Goal: Transaction & Acquisition: Purchase product/service

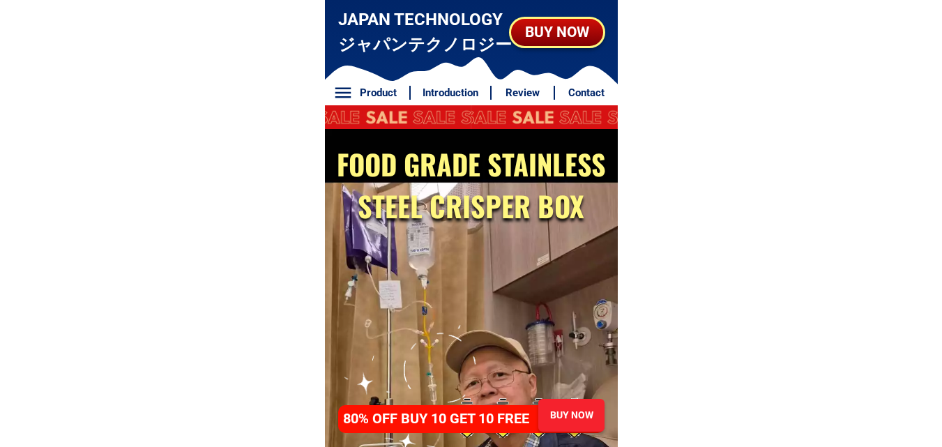
click at [563, 40] on div "BUY NOW" at bounding box center [557, 32] width 92 height 22
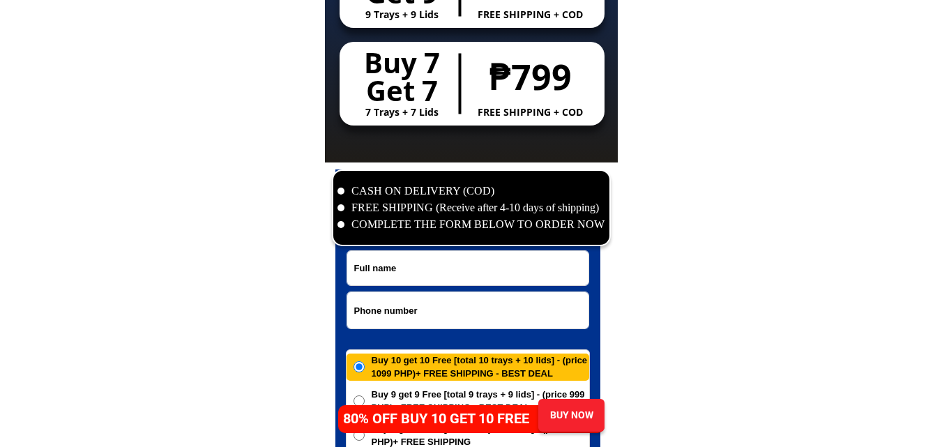
scroll to position [6736, 0]
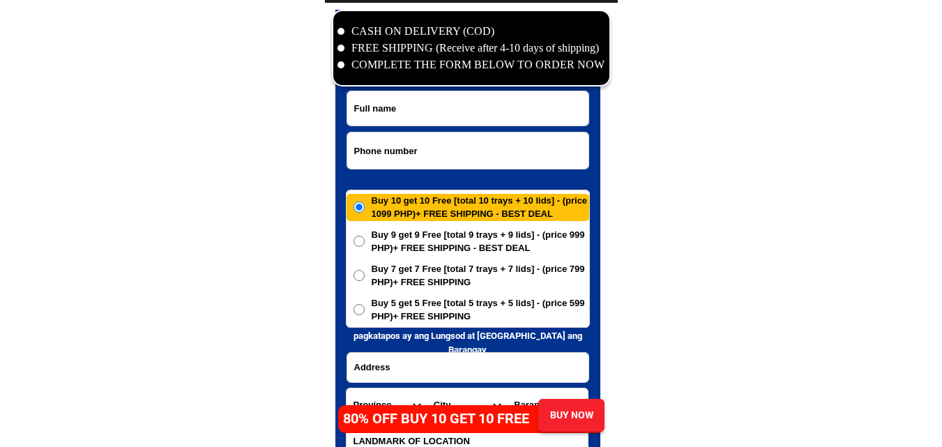
paste input "09368464255"
drag, startPoint x: 411, startPoint y: 144, endPoint x: 388, endPoint y: 144, distance: 22.3
click at [411, 144] on input "Input phone_number" at bounding box center [467, 150] width 241 height 36
type input "09368464255"
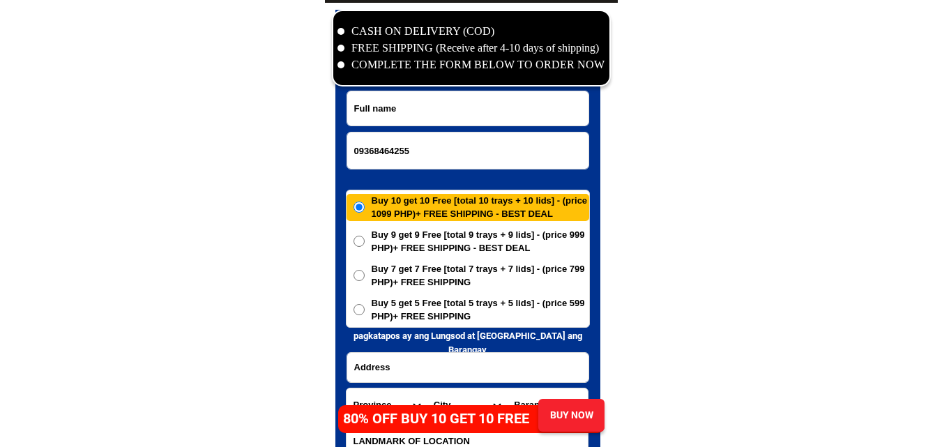
paste input "[PERSON_NAME]"
click at [458, 107] on input "Input full_name" at bounding box center [467, 108] width 241 height 34
type input "[PERSON_NAME]"
paste input "San [PERSON_NAME][GEOGRAPHIC_DATA] [GEOGRAPHIC_DATA] [GEOGRAPHIC_DATA]"
click at [391, 362] on input "Input address" at bounding box center [467, 367] width 241 height 29
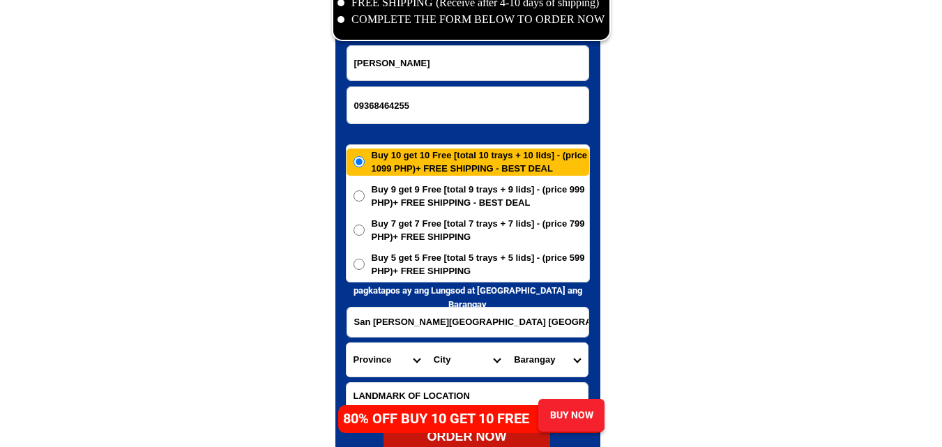
scroll to position [6806, 0]
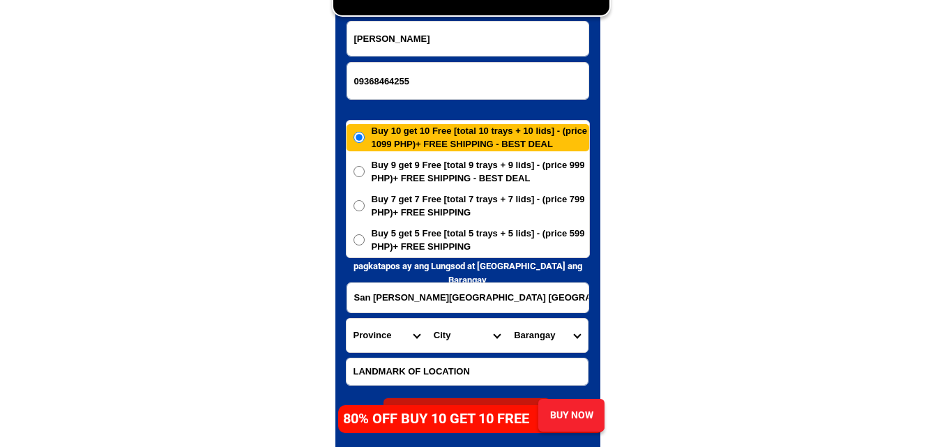
type input "San [PERSON_NAME][GEOGRAPHIC_DATA] [GEOGRAPHIC_DATA] [GEOGRAPHIC_DATA]"
click at [374, 337] on select "Province [GEOGRAPHIC_DATA] [GEOGRAPHIC_DATA] [GEOGRAPHIC_DATA] [GEOGRAPHIC_DATA…" at bounding box center [387, 335] width 80 height 33
select select "63_402"
click at [347, 319] on select "Province [GEOGRAPHIC_DATA] [GEOGRAPHIC_DATA] [GEOGRAPHIC_DATA] [GEOGRAPHIC_DATA…" at bounding box center [387, 335] width 80 height 33
click at [446, 341] on select "City [GEOGRAPHIC_DATA]-[GEOGRAPHIC_DATA]-[PERSON_NAME] Bacacay Camalig [GEOGRAP…" at bounding box center [467, 335] width 80 height 33
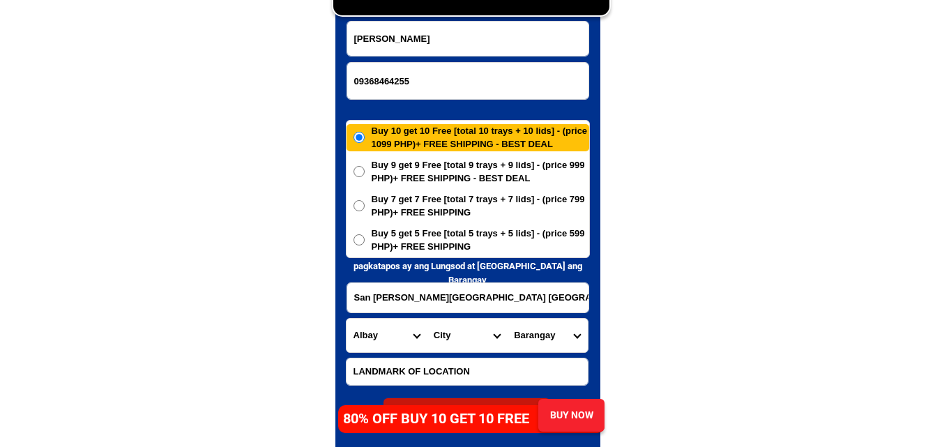
select select "63_4023695"
click at [427, 319] on select "City [GEOGRAPHIC_DATA]-[GEOGRAPHIC_DATA]-[PERSON_NAME] Bacacay Camalig [GEOGRAP…" at bounding box center [467, 335] width 80 height 33
click at [547, 337] on select "[GEOGRAPHIC_DATA] ([DATE][GEOGRAPHIC_DATA][PERSON_NAME]) Bacolod [GEOGRAPHIC_DA…" at bounding box center [547, 335] width 80 height 33
select select "63_40236957051"
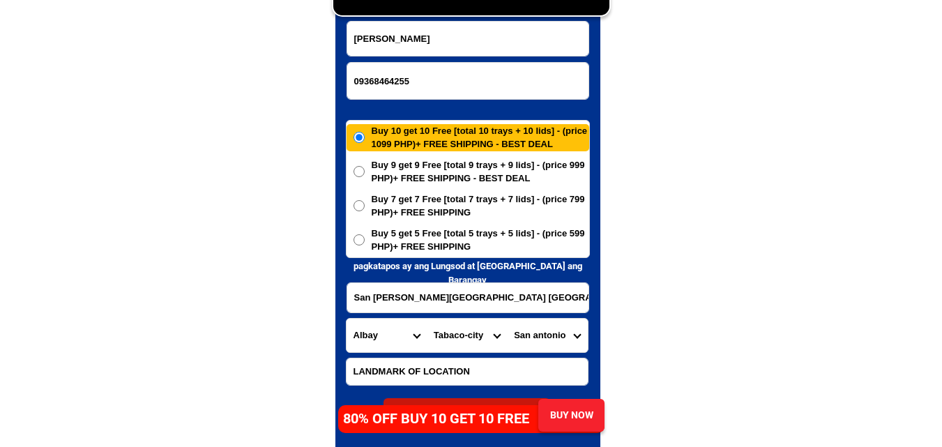
click at [507, 319] on select "[GEOGRAPHIC_DATA] ([DATE][GEOGRAPHIC_DATA][PERSON_NAME]) Bacolod [GEOGRAPHIC_DA…" at bounding box center [547, 335] width 80 height 33
drag, startPoint x: 700, startPoint y: 229, endPoint x: 226, endPoint y: 4, distance: 524.9
click at [414, 254] on div "Buy 10 get 10 Free [total 10 trays + 10 lids] - (price 1099 PHP)+ FREE SHIPPING…" at bounding box center [468, 189] width 244 height 138
click at [443, 235] on span "Buy 5 get 5 Free [total 5 trays + 5 lids] - (price 599 PHP)+ FREE SHIPPING" at bounding box center [481, 240] width 218 height 27
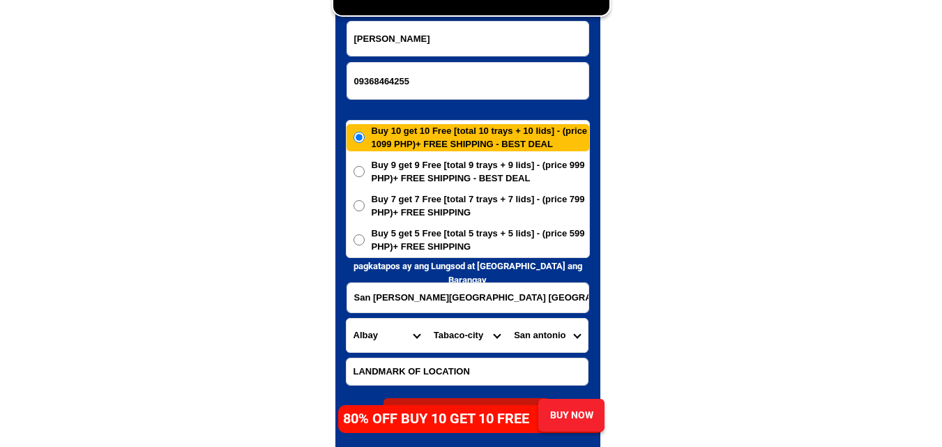
click at [365, 235] on input "Buy 5 get 5 Free [total 5 trays + 5 lids] - (price 599 PHP)+ FREE SHIPPING" at bounding box center [359, 239] width 11 height 11
radio input "true"
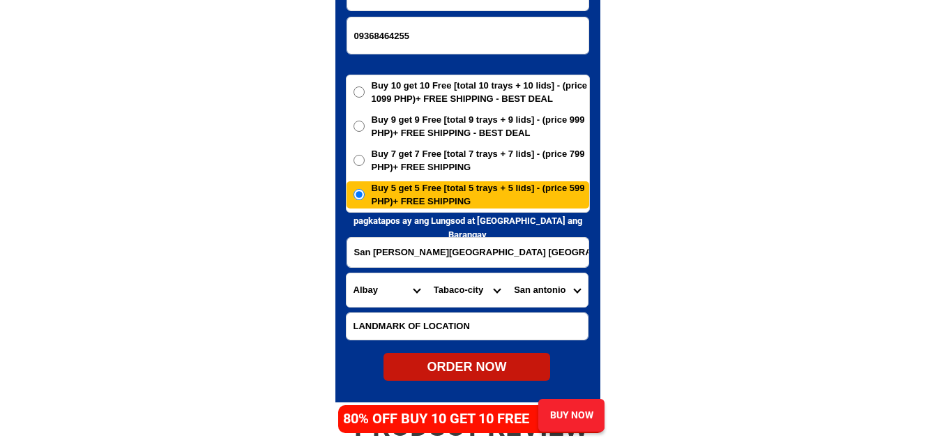
scroll to position [6876, 0]
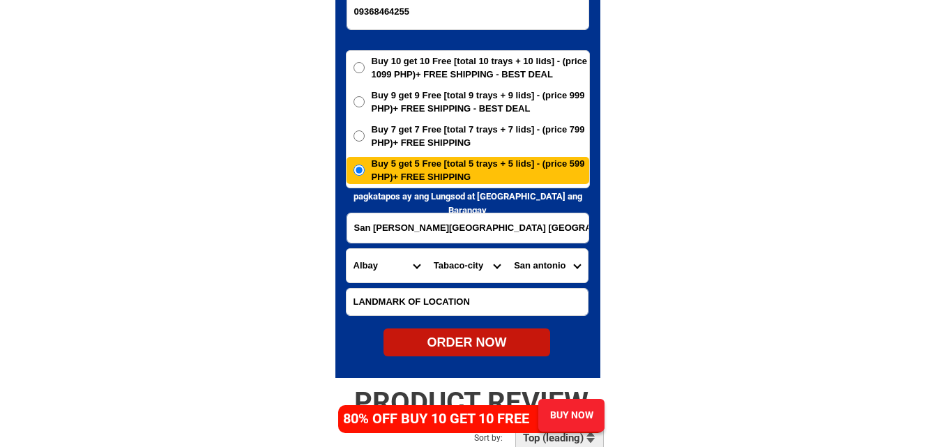
click at [448, 338] on div "ORDER NOW" at bounding box center [467, 342] width 167 height 19
type input "09368464255"
radio input "true"
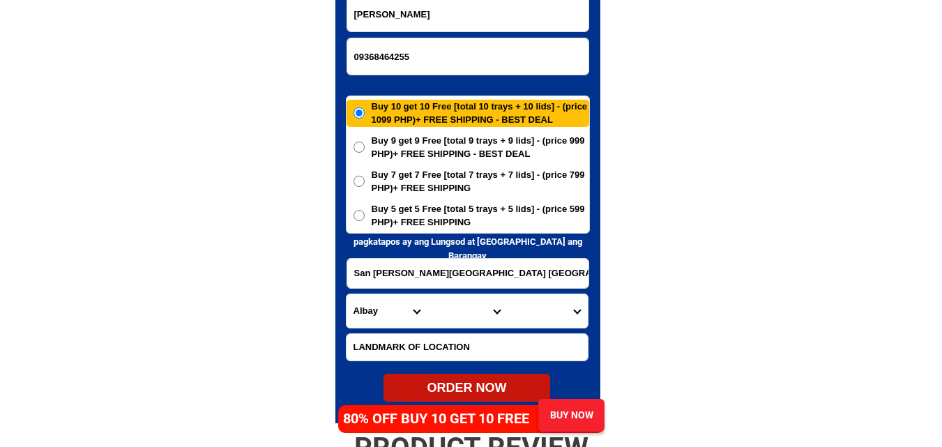
scroll to position [6806, 0]
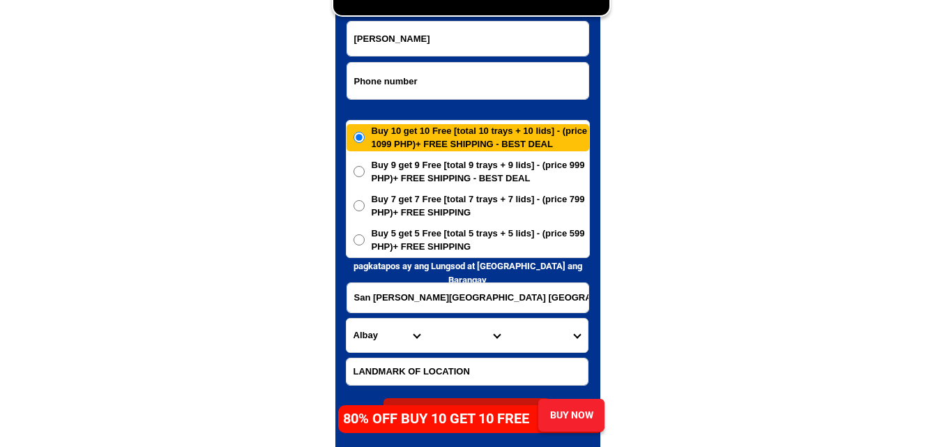
paste input "09269952793"
drag, startPoint x: 447, startPoint y: 76, endPoint x: 297, endPoint y: 103, distance: 152.4
click at [447, 76] on input "09269952793" at bounding box center [467, 81] width 241 height 36
type input "09269952793"
drag, startPoint x: 258, startPoint y: 135, endPoint x: 204, endPoint y: 22, distance: 126.0
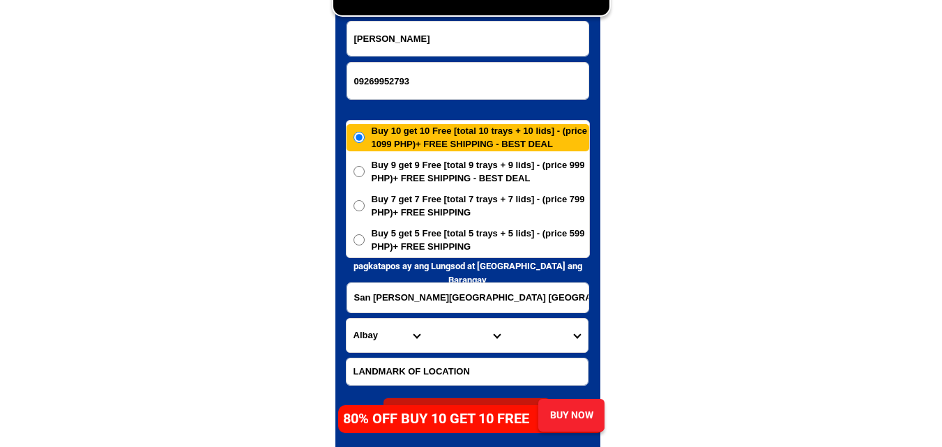
paste input "Apple [PERSON_NAME] lobigas"
click at [489, 48] on input "Input full_name" at bounding box center [467, 39] width 241 height 34
type input "Apple [PERSON_NAME] lobigas"
click at [414, 307] on input "San [PERSON_NAME][GEOGRAPHIC_DATA] [GEOGRAPHIC_DATA] [GEOGRAPHIC_DATA]" at bounding box center [467, 297] width 241 height 29
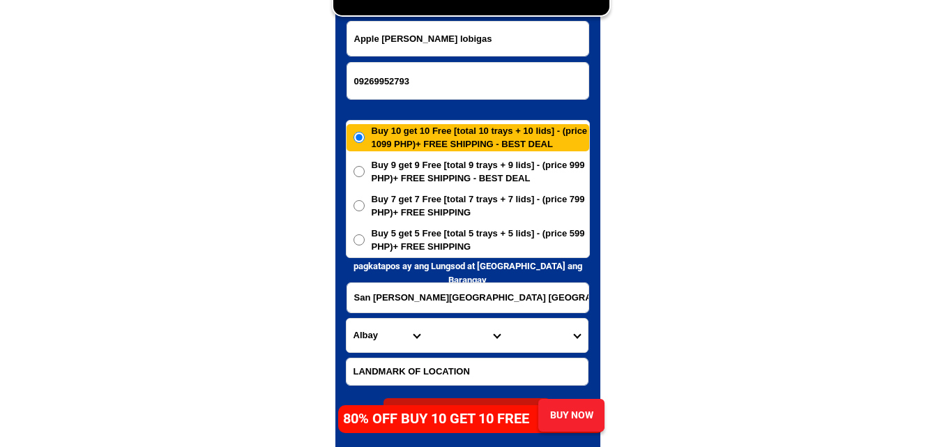
paste input "brgy aroganga [PERSON_NAME] etern samar1010"
type input "brgy aroganga [PERSON_NAME] etern samar1010"
click at [390, 341] on select "Province [GEOGRAPHIC_DATA] [GEOGRAPHIC_DATA] [GEOGRAPHIC_DATA] [GEOGRAPHIC_DATA…" at bounding box center [387, 335] width 80 height 33
select select "63_791"
click at [347, 319] on select "Province [GEOGRAPHIC_DATA] [GEOGRAPHIC_DATA] [GEOGRAPHIC_DATA] [GEOGRAPHIC_DATA…" at bounding box center [387, 335] width 80 height 33
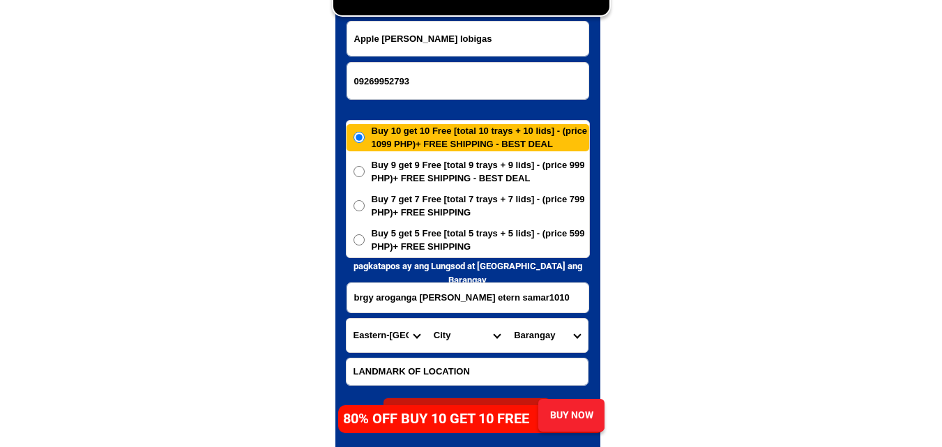
click at [461, 329] on select "City Arteche Balangiga Balangkayan Borongan-city Can-[GEOGRAPHIC_DATA] Eastern-…" at bounding box center [467, 335] width 80 height 33
select select "63_7911346"
click at [427, 319] on select "City Arteche Balangiga Balangkayan Borongan-city Can-[GEOGRAPHIC_DATA] Eastern-…" at bounding box center [467, 335] width 80 height 33
click at [549, 331] on select "[GEOGRAPHIC_DATA] (pob.) Barangay 10 (pob.) Barangay 11 (pob.) Barangay 12 (pob…" at bounding box center [547, 335] width 80 height 33
select select "63_79113463788"
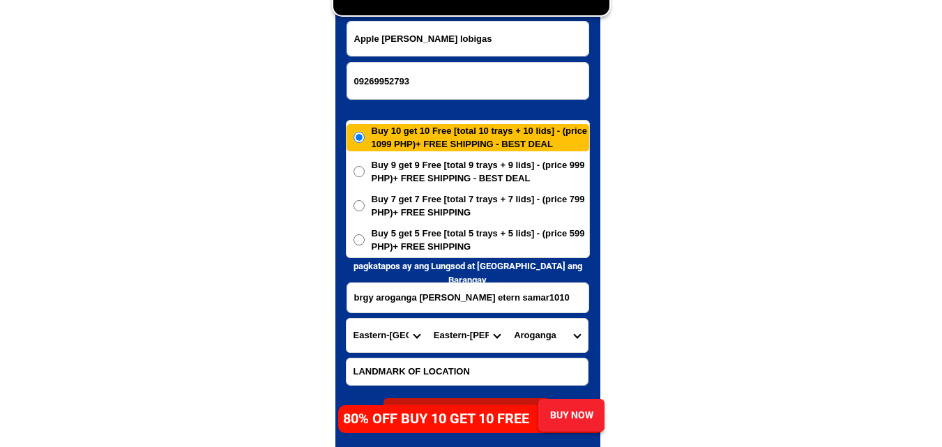
click at [507, 319] on select "[GEOGRAPHIC_DATA] (pob.) Barangay 10 (pob.) Barangay 11 (pob.) Barangay 12 (pob…" at bounding box center [547, 335] width 80 height 33
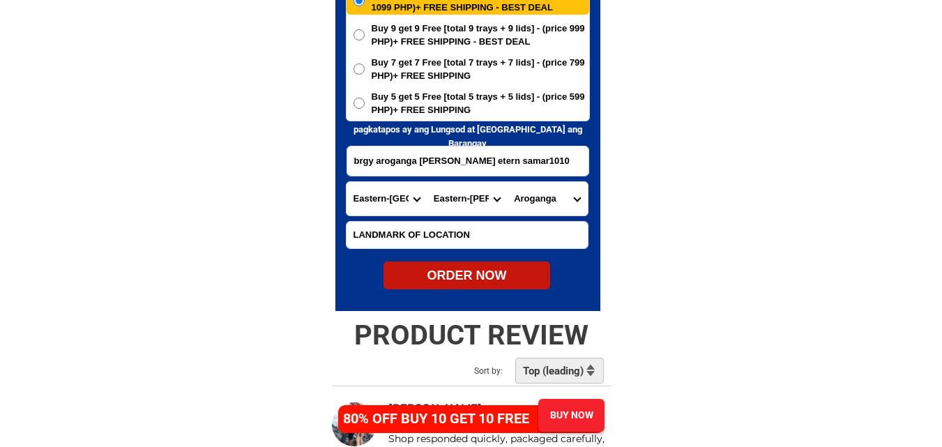
scroll to position [6946, 0]
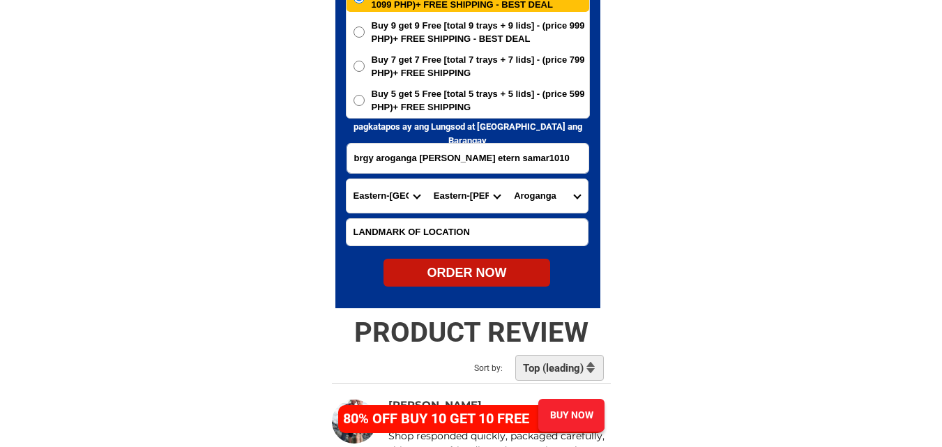
click at [481, 321] on h2 "PRODUCT REVIEW" at bounding box center [471, 332] width 293 height 33
click at [499, 292] on div at bounding box center [467, 55] width 265 height 508
click at [499, 284] on div "ORDER NOW" at bounding box center [467, 273] width 167 height 28
type input "Apple [PERSON_NAME] lobigas"
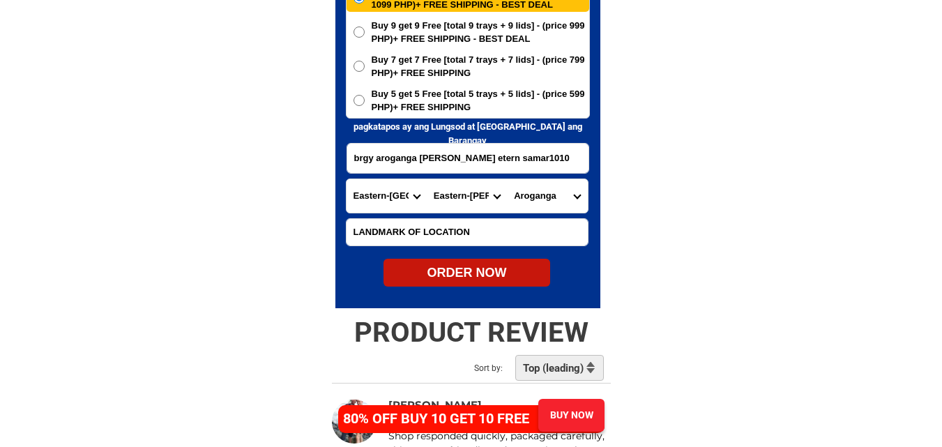
radio input "true"
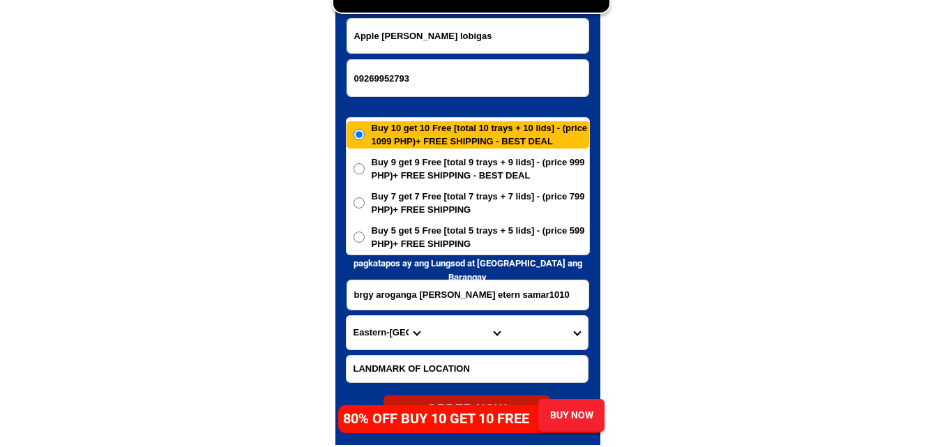
scroll to position [6806, 0]
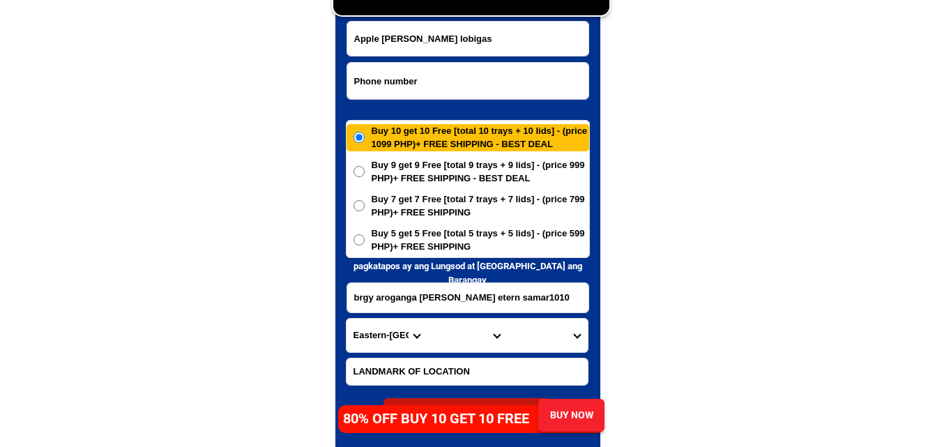
click at [430, 82] on input "Input phone_number" at bounding box center [467, 81] width 241 height 36
paste input "09488328327"
type input "09488328327"
paste input "[PERSON_NAME] [PERSON_NAME]"
click at [457, 24] on input "[PERSON_NAME] [PERSON_NAME]" at bounding box center [467, 39] width 241 height 34
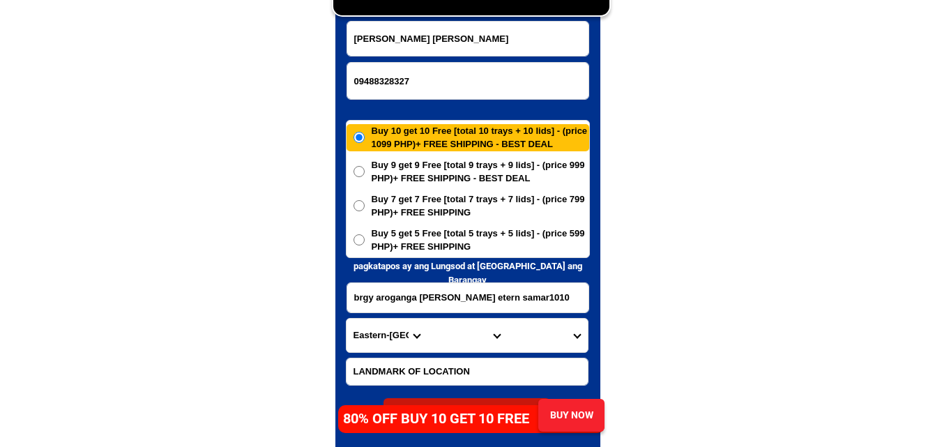
type input "[PERSON_NAME] [PERSON_NAME]"
paste input "Prk. 2A Sumbac [GEOGRAPHIC_DATA] , [GEOGRAPHIC_DATA]"
click at [398, 298] on input "Input address" at bounding box center [467, 297] width 241 height 29
type input "Prk. 2A Sumbac [GEOGRAPHIC_DATA] , [GEOGRAPHIC_DATA]"
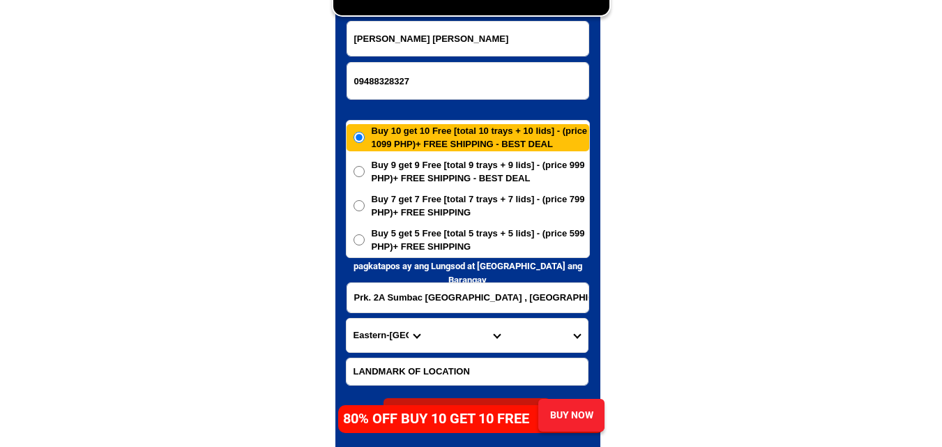
click at [384, 315] on form "[PERSON_NAME] [PERSON_NAME] Luchavez 09488328327 ORDER NOW Prk. 2A Sumbac [GEOG…" at bounding box center [468, 224] width 244 height 406
click at [379, 328] on select "Province [GEOGRAPHIC_DATA] [GEOGRAPHIC_DATA] [GEOGRAPHIC_DATA] [GEOGRAPHIC_DATA…" at bounding box center [387, 335] width 80 height 33
select select "63_170"
click at [347, 319] on select "Province [GEOGRAPHIC_DATA] [GEOGRAPHIC_DATA] [GEOGRAPHIC_DATA] [GEOGRAPHIC_DATA…" at bounding box center [387, 335] width 80 height 33
click at [441, 333] on select "City Alamada Aleosan Antipas Arakan Banisilan [GEOGRAPHIC_DATA]-city [GEOGRAPHI…" at bounding box center [467, 335] width 80 height 33
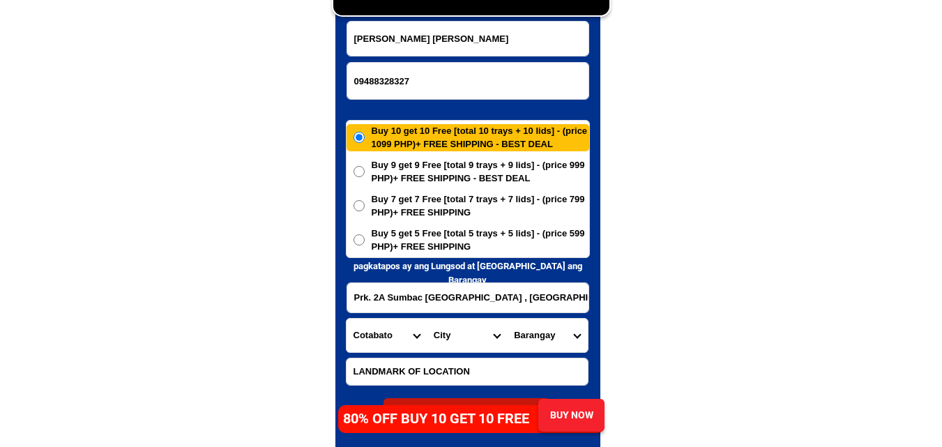
select select "63_1704381"
click at [427, 319] on select "City Alamada Aleosan Antipas Arakan Banisilan [GEOGRAPHIC_DATA]-city [GEOGRAPHI…" at bounding box center [467, 335] width 80 height 33
drag, startPoint x: 708, startPoint y: 257, endPoint x: 690, endPoint y: 266, distance: 19.6
click at [554, 326] on select "Barangay Amas Amazion Balabag Balindog Benoligan Berada Gayola Ginatilan Ilomav…" at bounding box center [547, 335] width 80 height 33
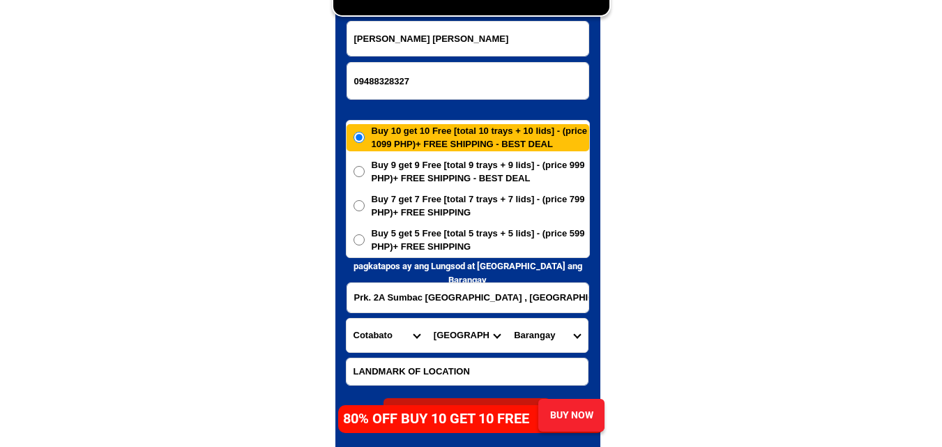
click at [507, 319] on select "Barangay Amas Amazion Balabag Balindog Benoligan Berada Gayola Ginatilan Ilomav…" at bounding box center [547, 335] width 80 height 33
drag, startPoint x: 564, startPoint y: 339, endPoint x: 563, endPoint y: 326, distance: 12.6
click at [564, 339] on select "Barangay Amas Amazion Balabag Balindog Benoligan Berada Gayola Ginatilan Ilomav…" at bounding box center [547, 335] width 80 height 33
select select "63_17043816169"
click at [507, 319] on select "Barangay Amas Amazion Balabag Balindog Benoligan Berada Gayola Ginatilan Ilomav…" at bounding box center [547, 335] width 80 height 33
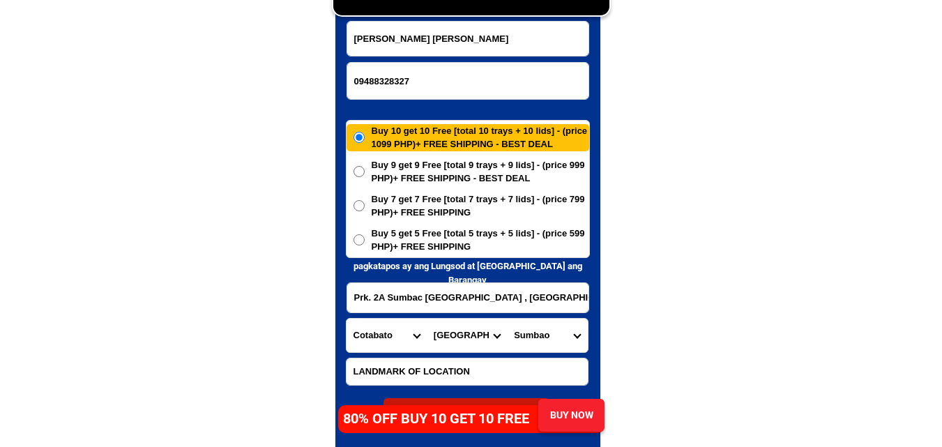
drag, startPoint x: 884, startPoint y: 344, endPoint x: 664, endPoint y: 165, distance: 283.6
click at [382, 243] on span "Buy 5 get 5 Free [total 5 trays + 5 lids] - (price 599 PHP)+ FREE SHIPPING" at bounding box center [481, 240] width 218 height 27
click at [365, 243] on input "Buy 5 get 5 Free [total 5 trays + 5 lids] - (price 599 PHP)+ FREE SHIPPING" at bounding box center [359, 239] width 11 height 11
radio input "true"
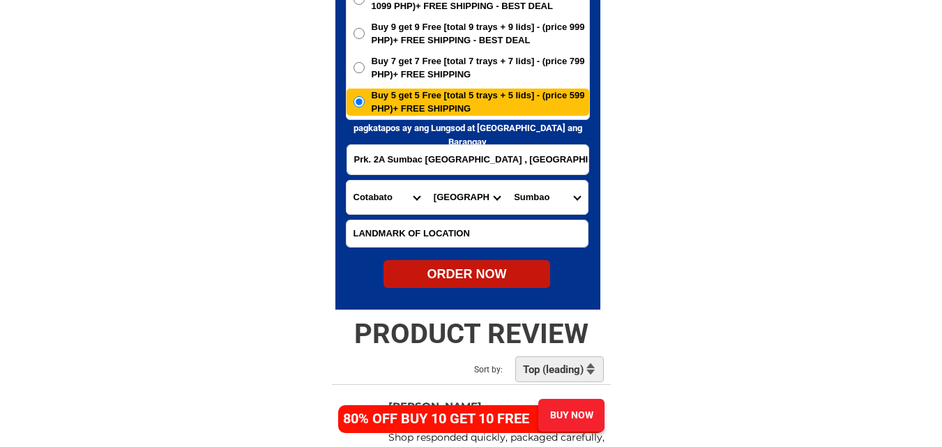
scroll to position [6946, 0]
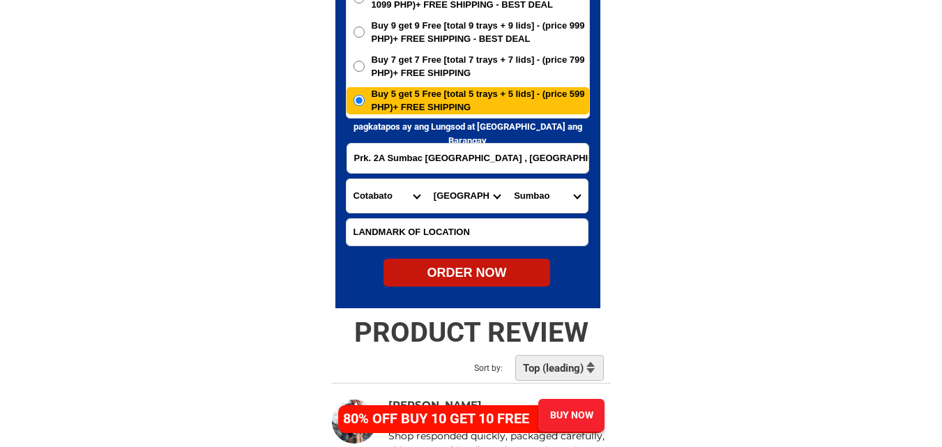
click at [455, 270] on div "ORDER NOW" at bounding box center [467, 273] width 167 height 19
type input "[PERSON_NAME] [PERSON_NAME]"
type input "09488328327"
type input "Prk. 2A Sumbac [GEOGRAPHIC_DATA] , [GEOGRAPHIC_DATA]"
radio input "true"
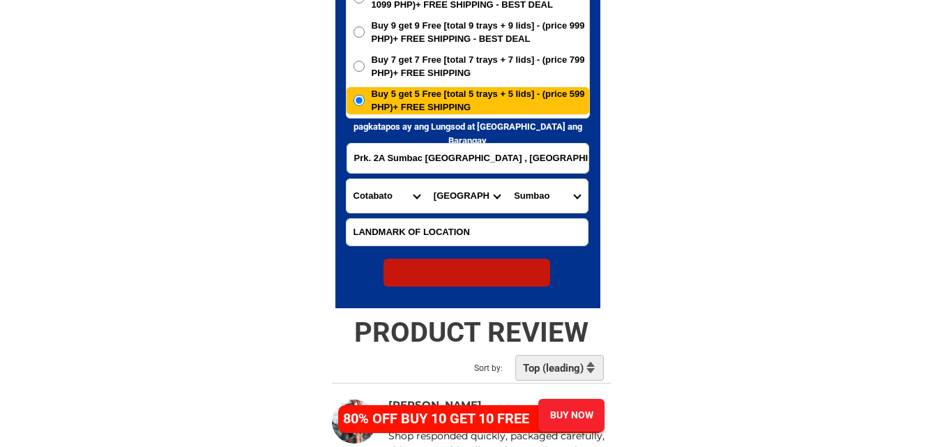
radio input "true"
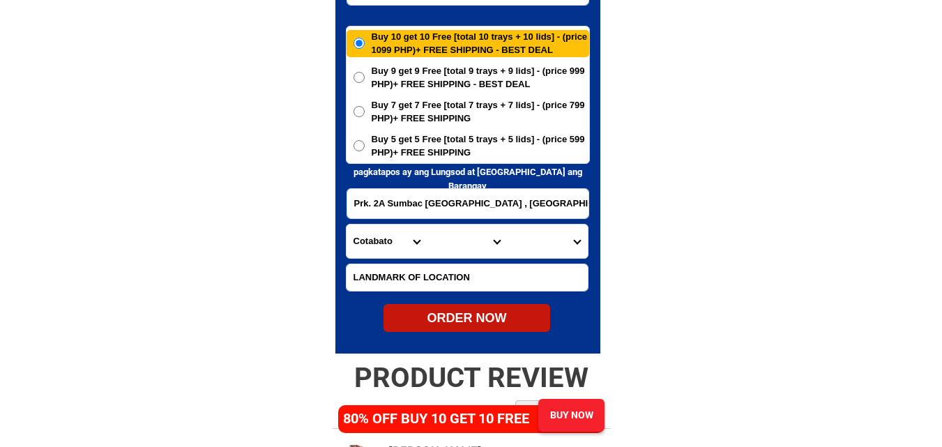
scroll to position [6806, 0]
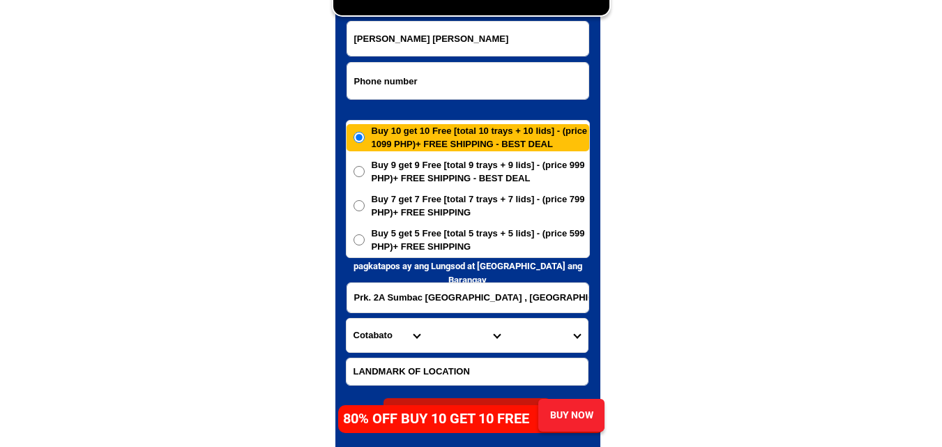
drag, startPoint x: 448, startPoint y: 97, endPoint x: 436, endPoint y: 98, distance: 11.9
click at [448, 97] on input "Input phone_number" at bounding box center [467, 81] width 241 height 36
paste input "09635531807"
type input "09635531807"
drag, startPoint x: 255, startPoint y: 149, endPoint x: 204, endPoint y: 74, distance: 90.3
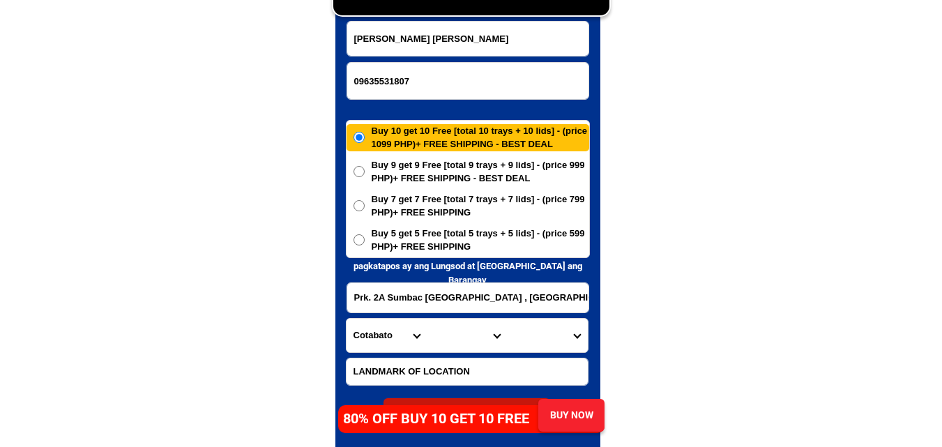
paste input "[PERSON_NAME]."
click at [439, 38] on input "[PERSON_NAME]." at bounding box center [467, 39] width 241 height 34
type input "[PERSON_NAME]."
drag, startPoint x: 189, startPoint y: 142, endPoint x: 173, endPoint y: 54, distance: 89.3
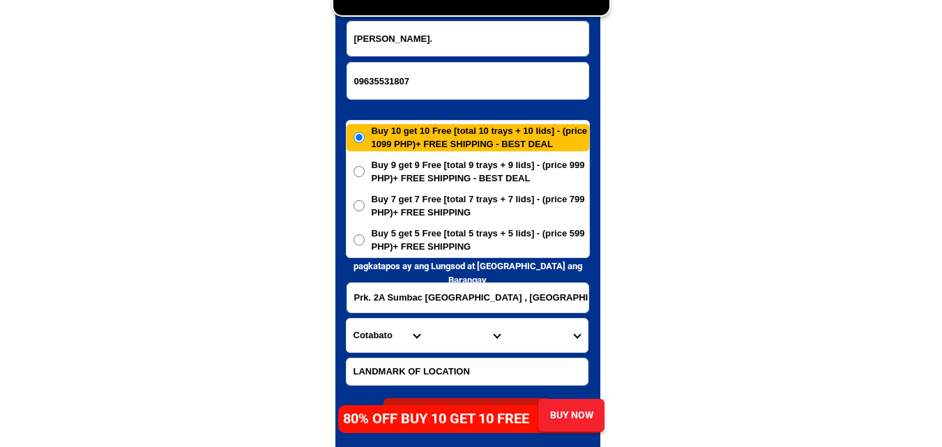
drag, startPoint x: 384, startPoint y: 291, endPoint x: 387, endPoint y: 297, distance: 7.2
click at [384, 291] on input "Input address" at bounding box center [467, 297] width 241 height 29
paste input "BATO BATO SAN [PERSON_NAME] DAVAO ORIENTAL BABY"
type input "BATO BATO SAN [PERSON_NAME] DAVAO ORIENTAL BABY"
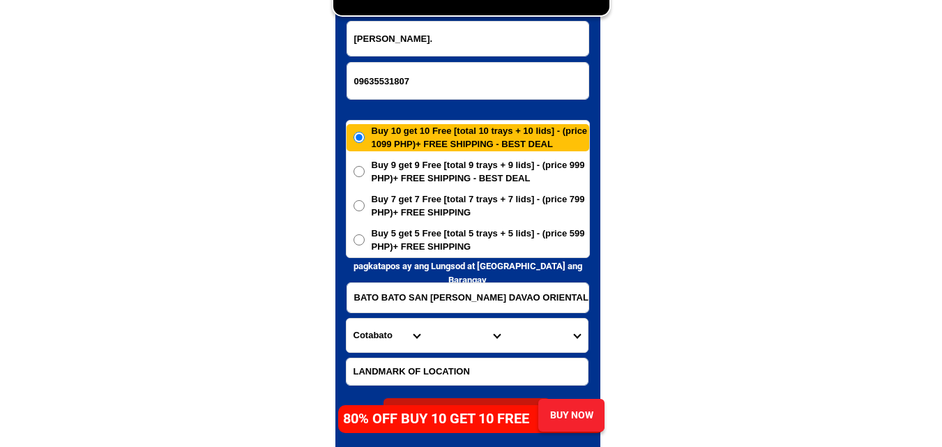
click at [397, 346] on select "Province [GEOGRAPHIC_DATA] [GEOGRAPHIC_DATA] [GEOGRAPHIC_DATA] [GEOGRAPHIC_DATA…" at bounding box center [387, 335] width 80 height 33
select select "63_807"
click at [347, 319] on select "Province [GEOGRAPHIC_DATA] [GEOGRAPHIC_DATA] [GEOGRAPHIC_DATA] [GEOGRAPHIC_DATA…" at bounding box center [387, 335] width 80 height 33
click at [450, 332] on select "City Baganga Banaybanay [GEOGRAPHIC_DATA] [GEOGRAPHIC_DATA] [GEOGRAPHIC_DATA] […" at bounding box center [467, 335] width 80 height 33
select select "63_8076698"
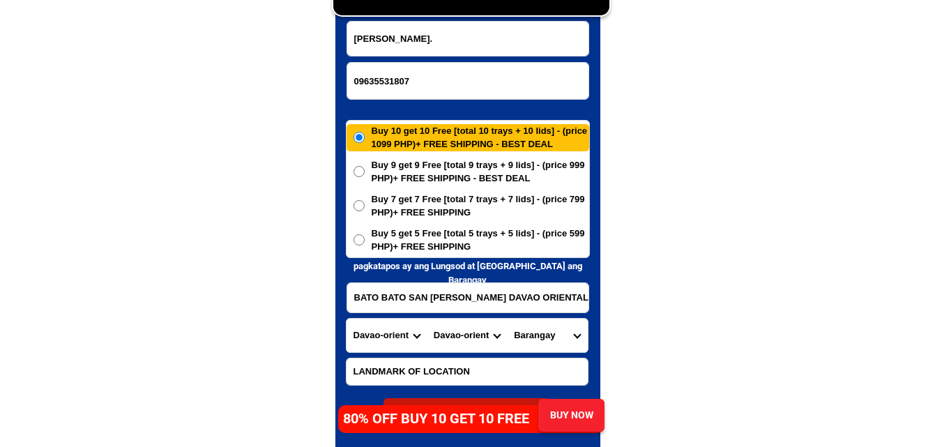
click at [427, 319] on select "City Baganga Banaybanay [GEOGRAPHIC_DATA] [GEOGRAPHIC_DATA] [GEOGRAPHIC_DATA] […" at bounding box center [467, 335] width 80 height 33
click at [543, 333] on select "Barangay Baon Batobato (pob.) Bitaogan Cambaleon Dugmanon Iba La union Lapu-lap…" at bounding box center [547, 335] width 80 height 33
select select "63_80766989258"
click at [507, 319] on select "Barangay Baon Batobato (pob.) Bitaogan Cambaleon Dugmanon Iba La union Lapu-lap…" at bounding box center [547, 335] width 80 height 33
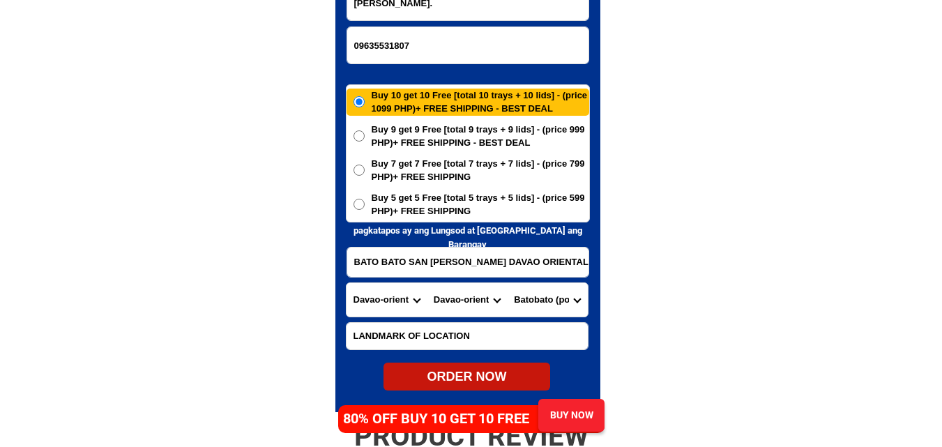
scroll to position [6876, 0]
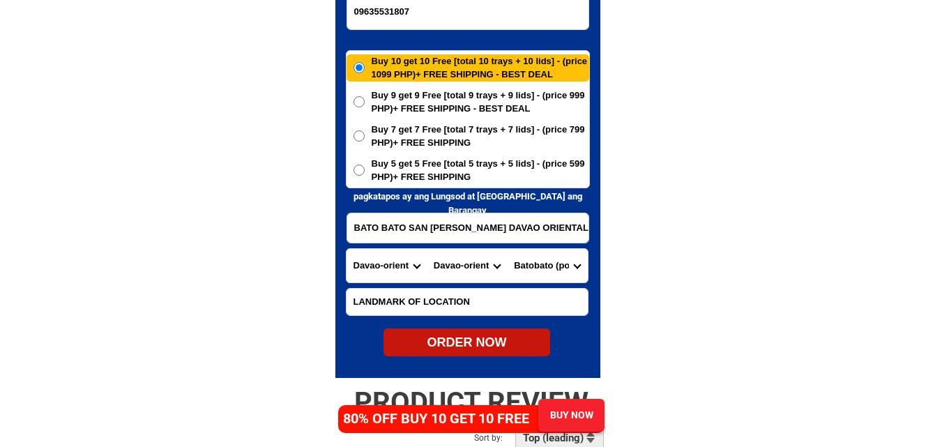
click at [474, 333] on div "ORDER NOW" at bounding box center [467, 342] width 167 height 28
type input "09635531807"
radio input "true"
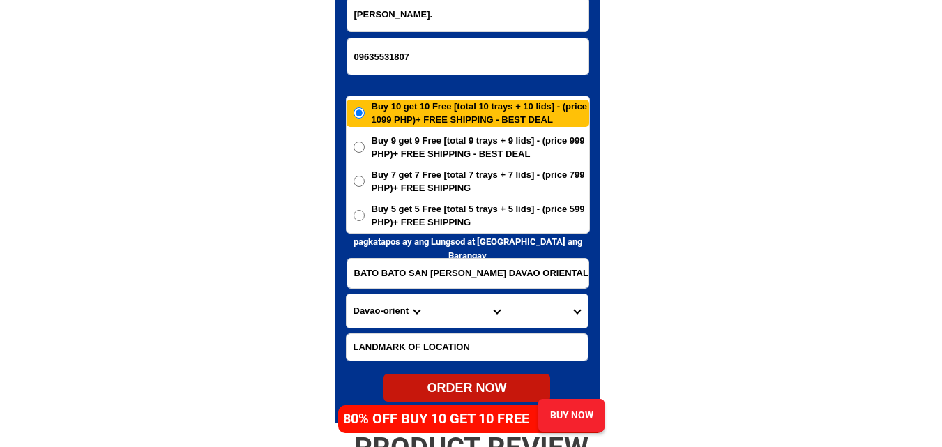
scroll to position [6806, 0]
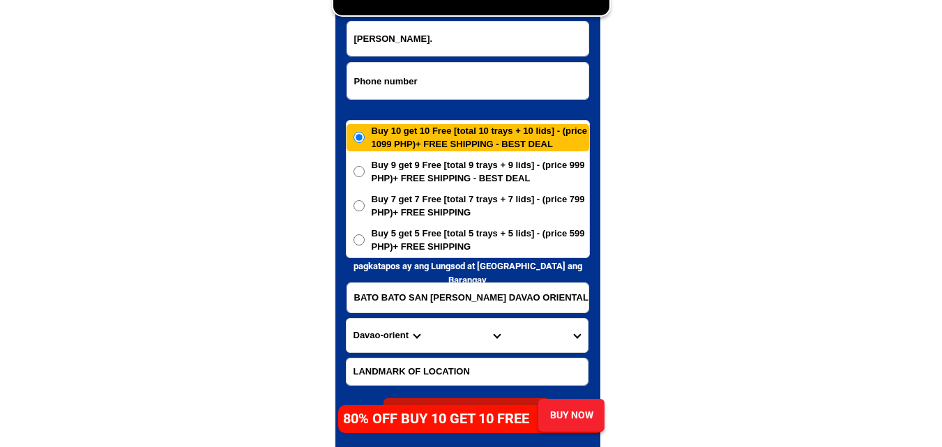
paste input "09931547465"
drag, startPoint x: 412, startPoint y: 77, endPoint x: 411, endPoint y: 6, distance: 71.1
click at [412, 77] on input "Input phone_number" at bounding box center [467, 81] width 241 height 36
type input "09931547465"
click at [443, 35] on input "Input full_name" at bounding box center [467, 39] width 241 height 34
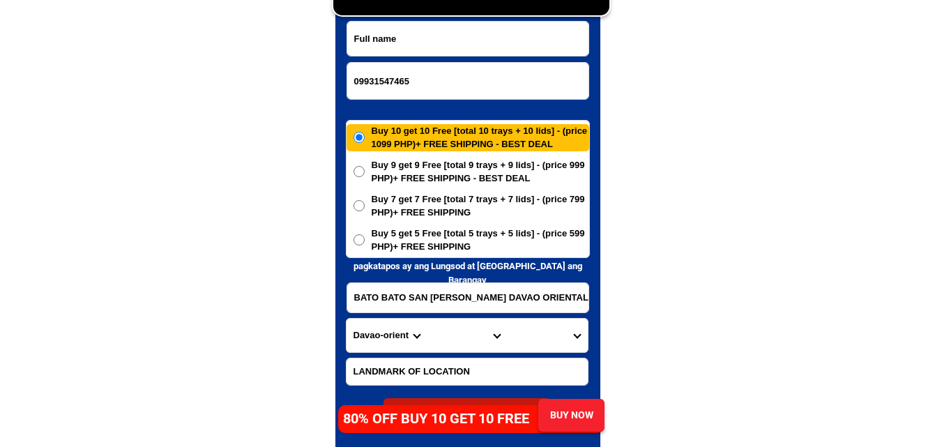
paste input "Ma. [PERSON_NAME]"
type input "Ma. [PERSON_NAME]"
click at [384, 301] on input "BATO BATO SAN [PERSON_NAME] DAVAO ORIENTAL BABY" at bounding box center [467, 297] width 241 height 29
paste input "cer off charm store central [PERSON_NAME] paraiso [GEOGRAPHIC_DATA] [GEOGRAPHIC…"
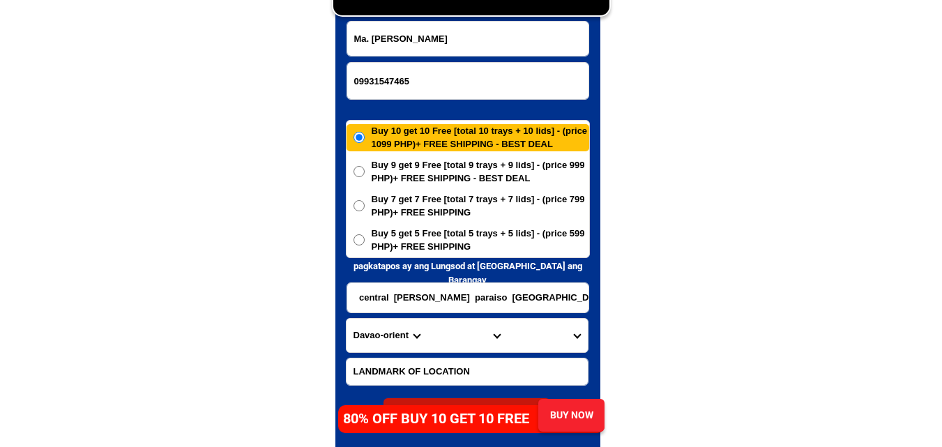
type input "cer off charm store central [PERSON_NAME] paraiso [GEOGRAPHIC_DATA] [GEOGRAPHIC…"
click at [378, 335] on select "Province [GEOGRAPHIC_DATA] [GEOGRAPHIC_DATA] [GEOGRAPHIC_DATA] [GEOGRAPHIC_DATA…" at bounding box center [387, 335] width 80 height 33
select select "63_396"
click at [347, 319] on select "Province [GEOGRAPHIC_DATA] [GEOGRAPHIC_DATA] [GEOGRAPHIC_DATA] [GEOGRAPHIC_DATA…" at bounding box center [387, 335] width 80 height 33
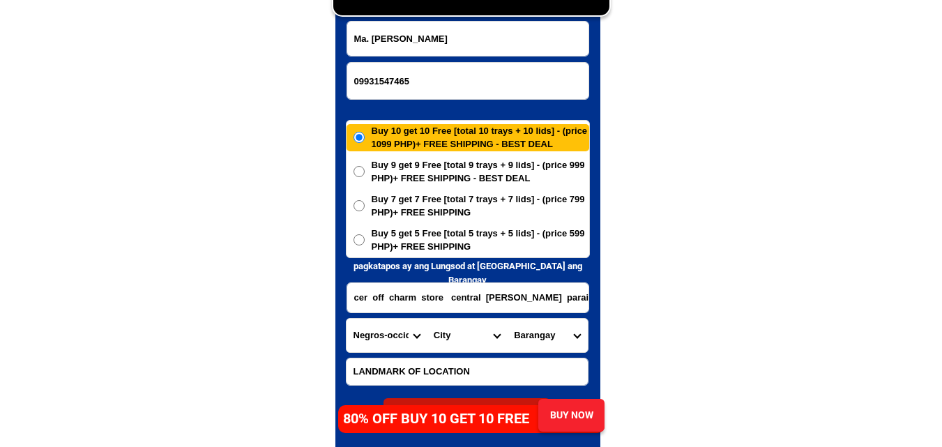
click at [562, 299] on input "cer off charm store central [PERSON_NAME] paraiso [GEOGRAPHIC_DATA] [GEOGRAPHIC…" at bounding box center [467, 297] width 241 height 29
click at [460, 334] on select "City [GEOGRAPHIC_DATA]-city [GEOGRAPHIC_DATA]-city [GEOGRAPHIC_DATA] [GEOGRAPHI…" at bounding box center [467, 335] width 80 height 33
select select "63_3966258"
click at [427, 319] on select "City [GEOGRAPHIC_DATA]-city [GEOGRAPHIC_DATA]-city [GEOGRAPHIC_DATA] [GEOGRAPHI…" at bounding box center [467, 335] width 80 height 33
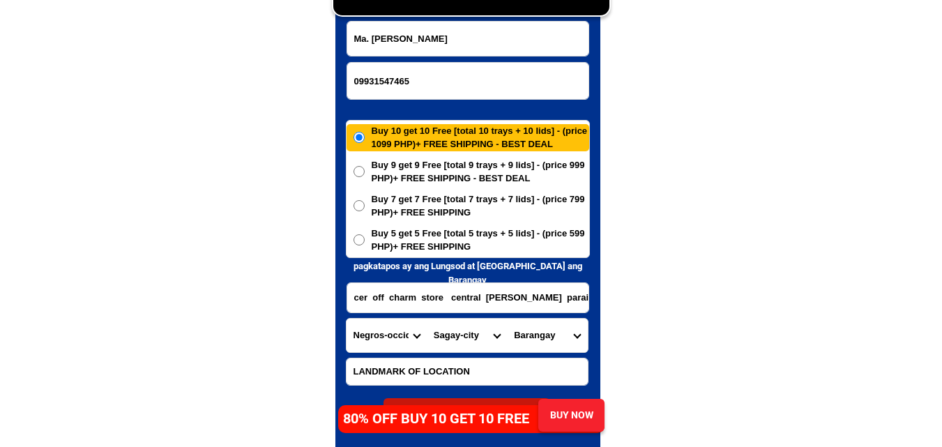
click at [545, 337] on select "Barangay [PERSON_NAME][GEOGRAPHIC_DATA][GEOGRAPHIC_DATA] Bulanon Campo himoga-a…" at bounding box center [547, 335] width 80 height 33
select select "63_396625842840"
click at [507, 319] on select "Barangay [PERSON_NAME][GEOGRAPHIC_DATA][GEOGRAPHIC_DATA] Bulanon Campo himoga-a…" at bounding box center [547, 335] width 80 height 33
drag, startPoint x: 437, startPoint y: 243, endPoint x: 397, endPoint y: 2, distance: 243.8
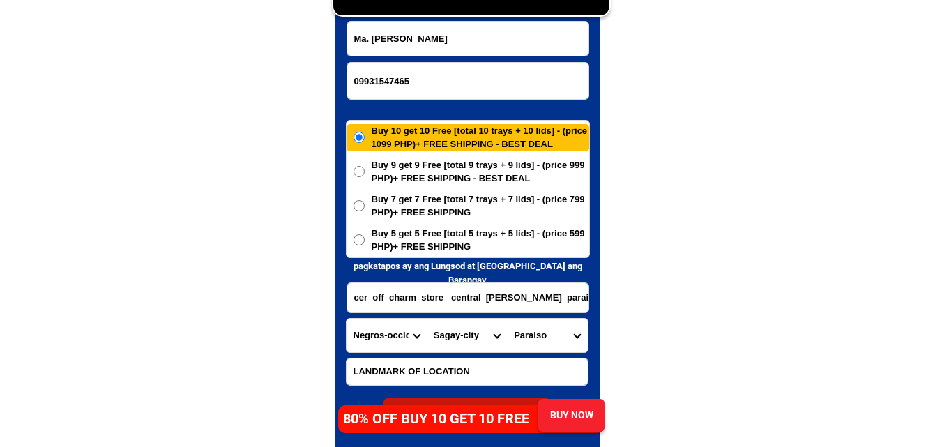
click at [438, 242] on span "Buy 5 get 5 Free [total 5 trays + 5 lids] - (price 599 PHP)+ FREE SHIPPING" at bounding box center [481, 240] width 218 height 27
click at [365, 242] on input "Buy 5 get 5 Free [total 5 trays + 5 lids] - (price 599 PHP)+ FREE SHIPPING" at bounding box center [359, 239] width 11 height 11
radio input "true"
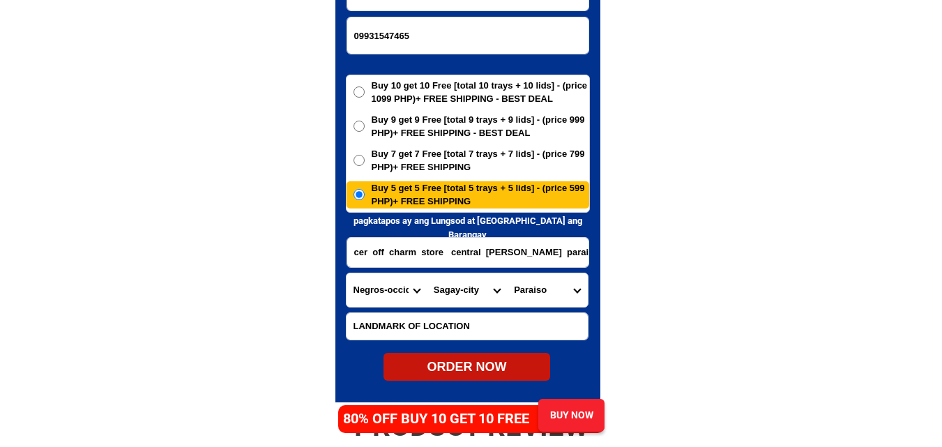
scroll to position [6876, 0]
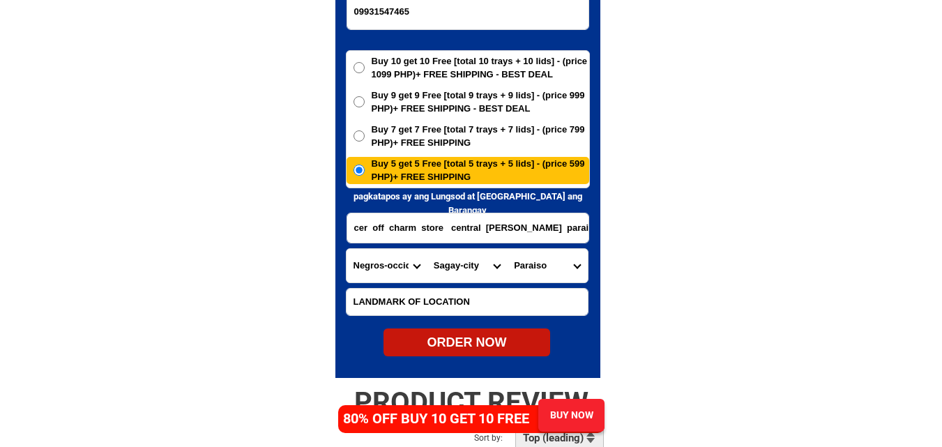
click at [485, 341] on div "ORDER NOW" at bounding box center [467, 342] width 167 height 19
type input "09931547465"
radio input "true"
